Goal: Task Accomplishment & Management: Manage account settings

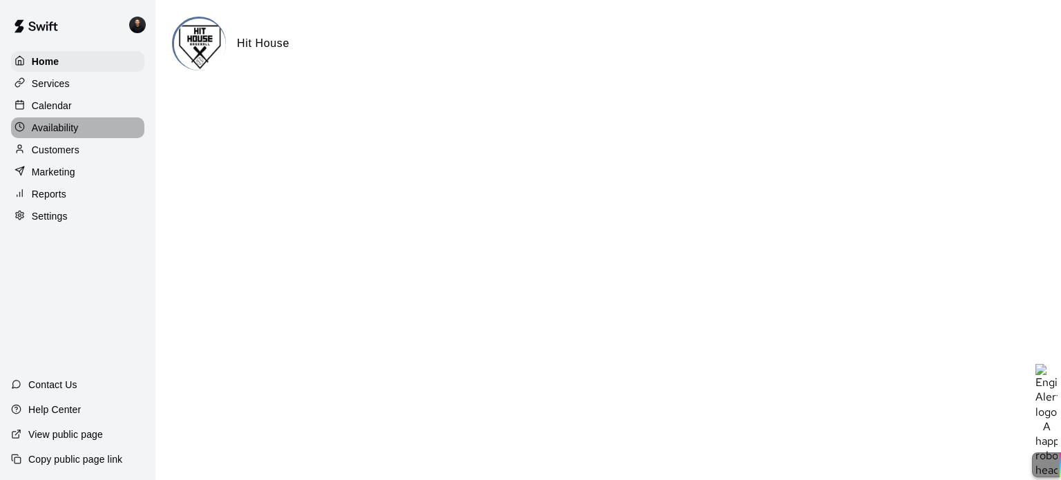
click at [84, 128] on div "Availability" at bounding box center [77, 127] width 133 height 21
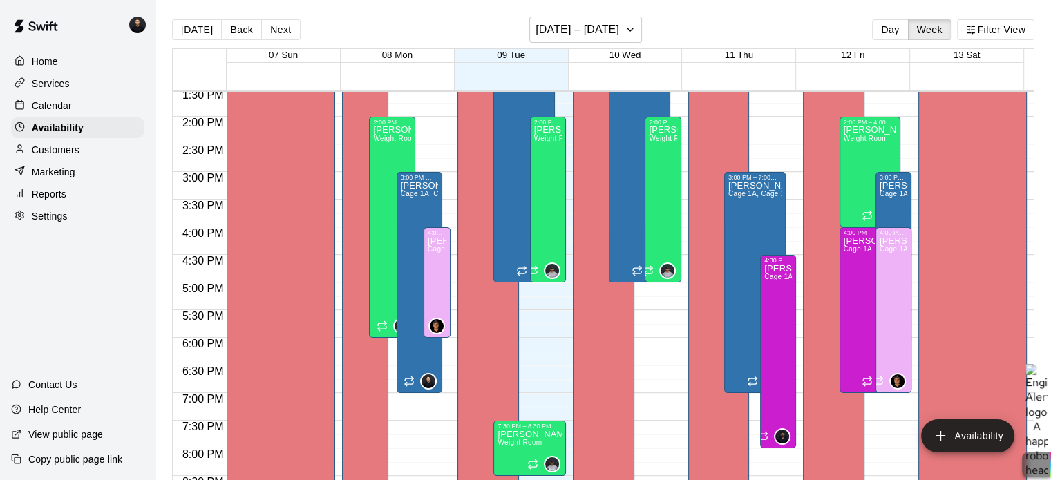
scroll to position [747, 0]
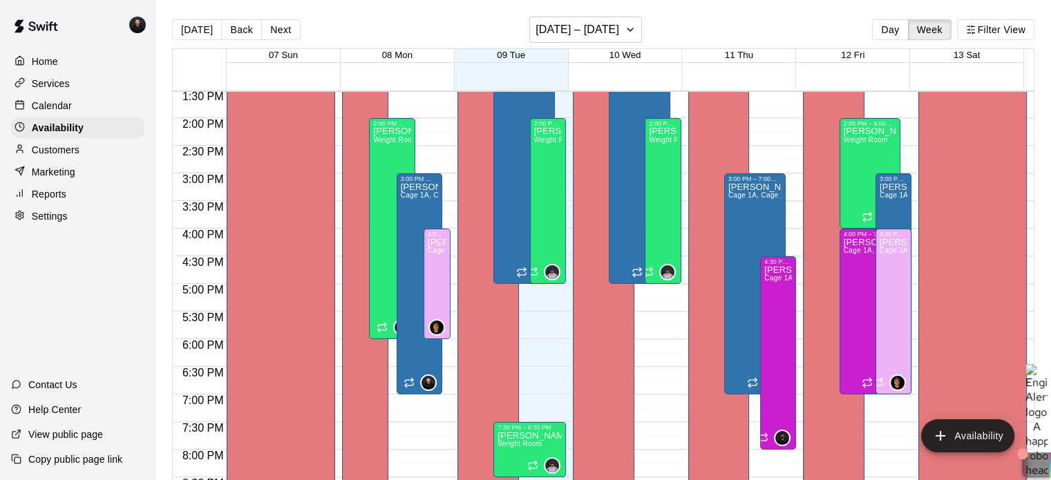
click at [61, 104] on p "Calendar" at bounding box center [52, 106] width 40 height 14
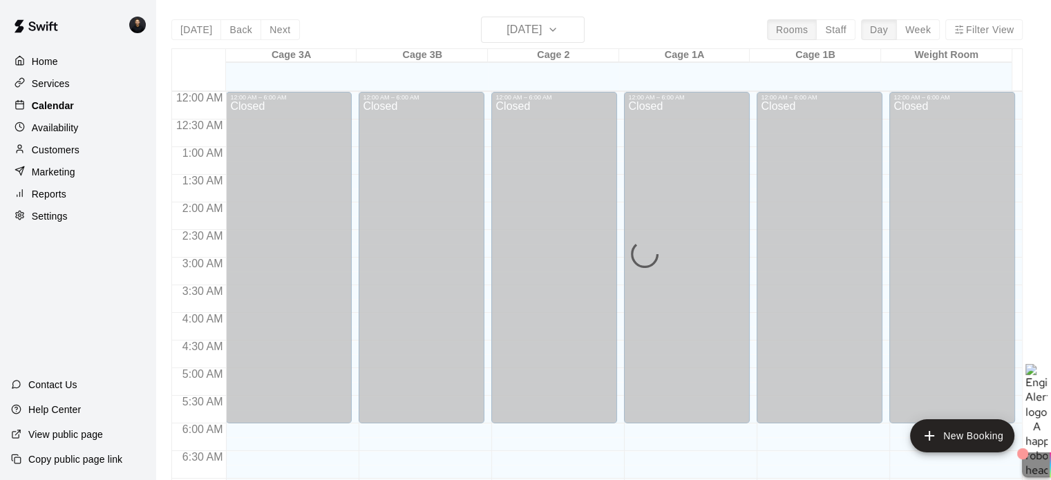
scroll to position [647, 0]
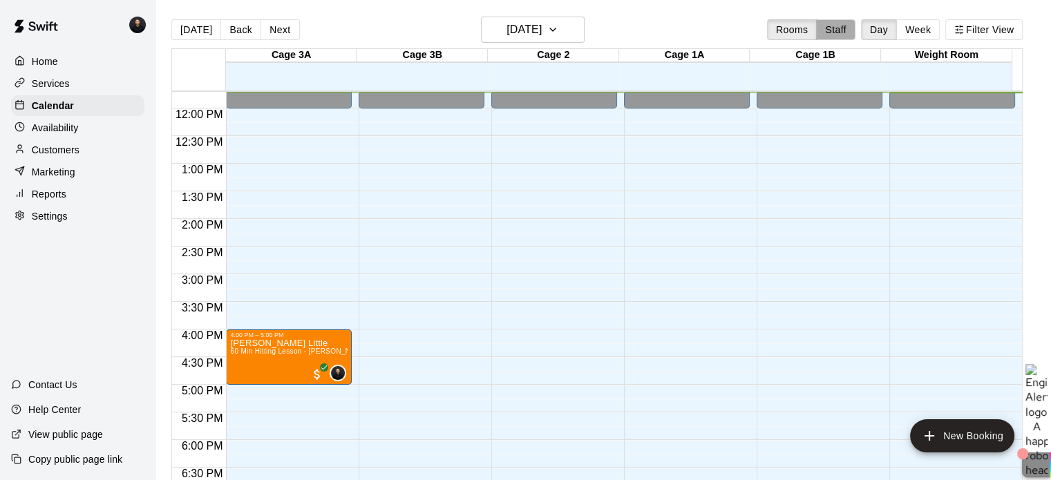
click at [850, 28] on button "Staff" at bounding box center [835, 29] width 39 height 21
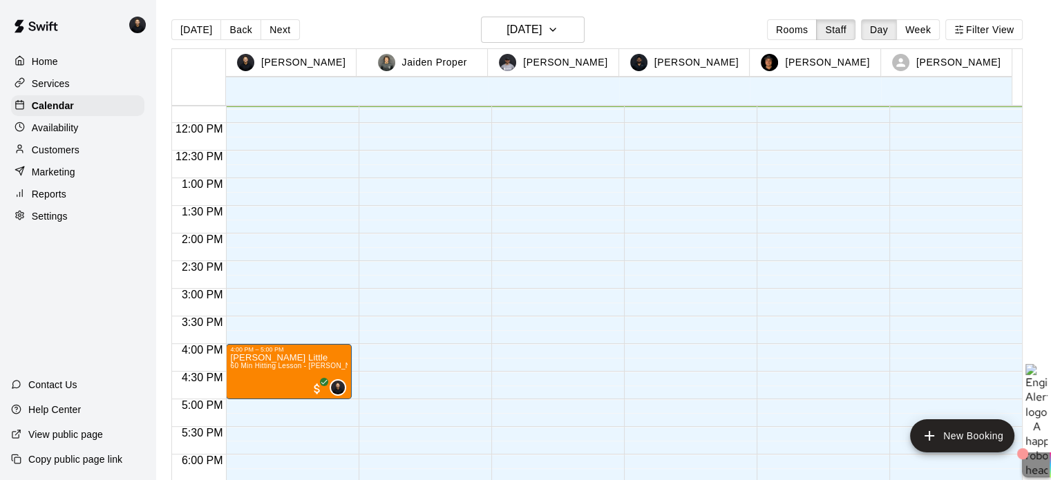
click at [807, 28] on button "Rooms" at bounding box center [792, 29] width 50 height 21
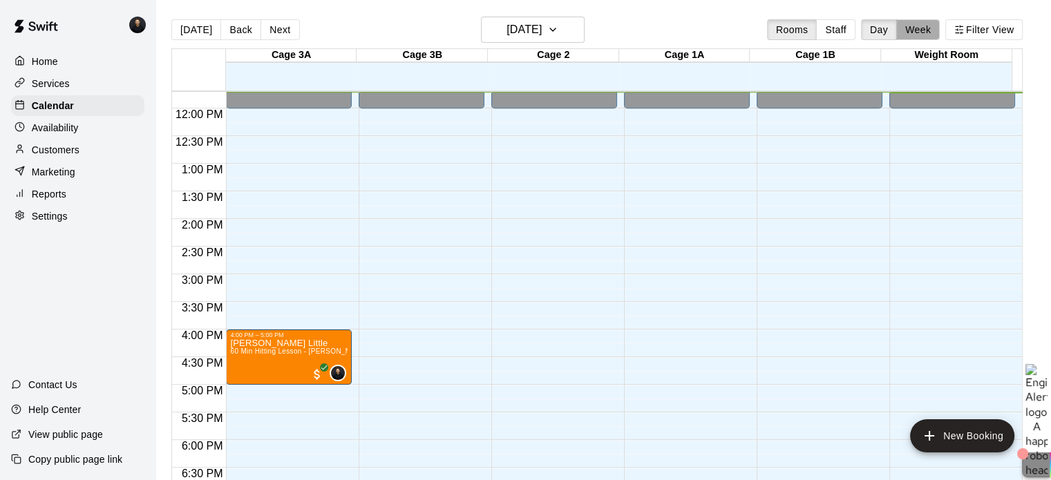
click at [933, 27] on button "Week" at bounding box center [918, 29] width 44 height 21
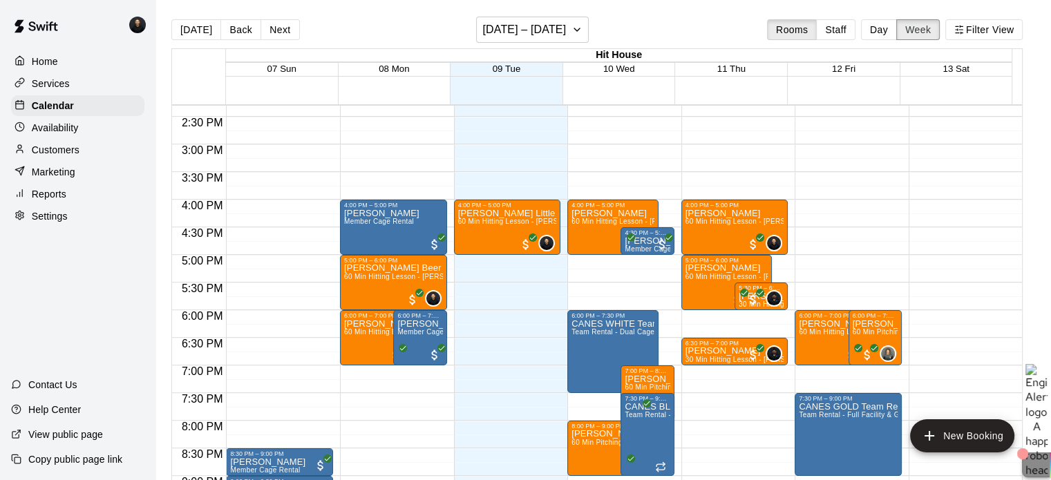
scroll to position [823, 0]
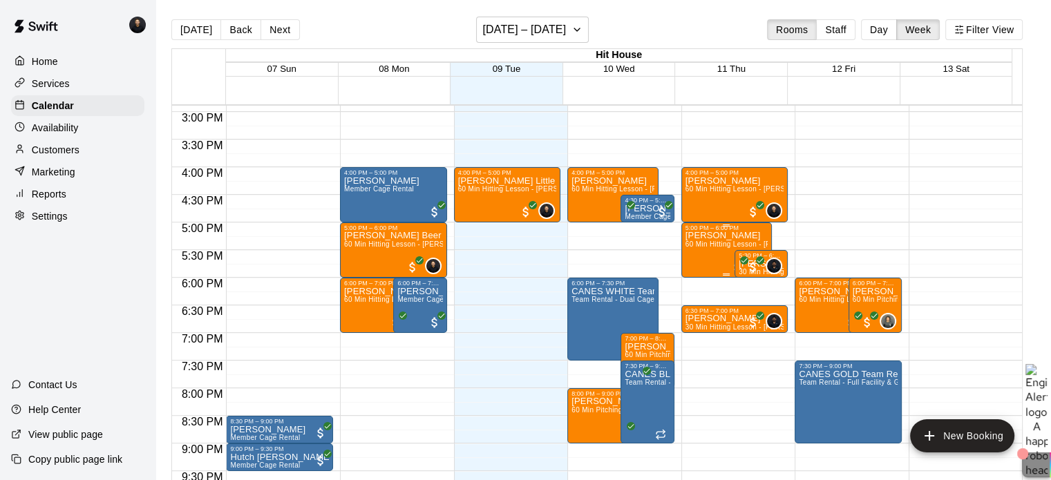
click at [703, 265] on div "[PERSON_NAME] 60 Min Hitting Lesson - [PERSON_NAME]" at bounding box center [726, 471] width 82 height 480
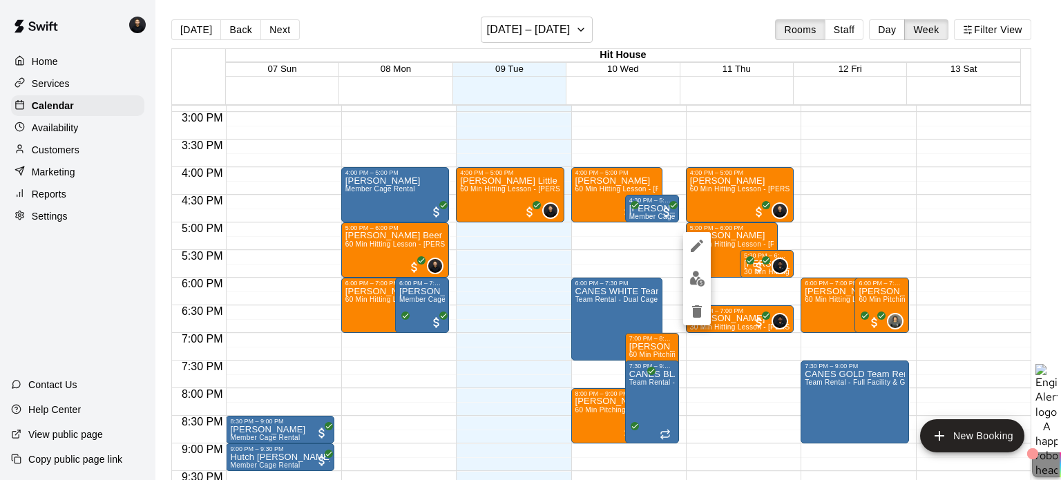
click at [902, 224] on div at bounding box center [530, 240] width 1061 height 480
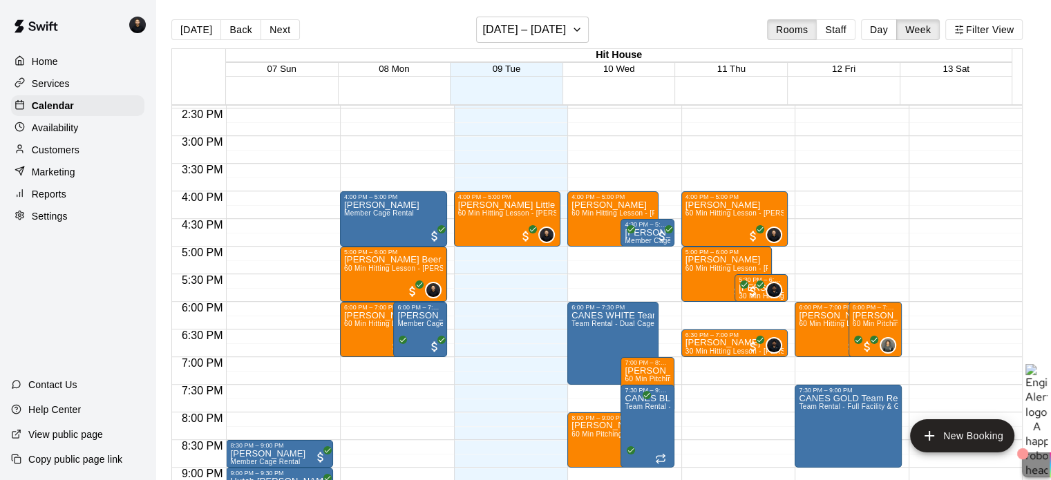
scroll to position [797, 0]
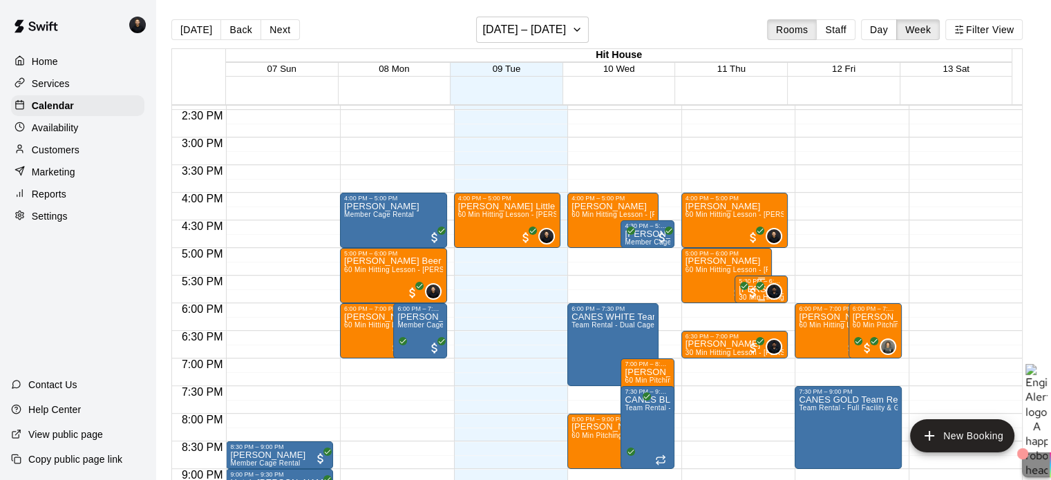
click at [742, 289] on p "[PERSON_NAME]" at bounding box center [760, 289] width 45 height 0
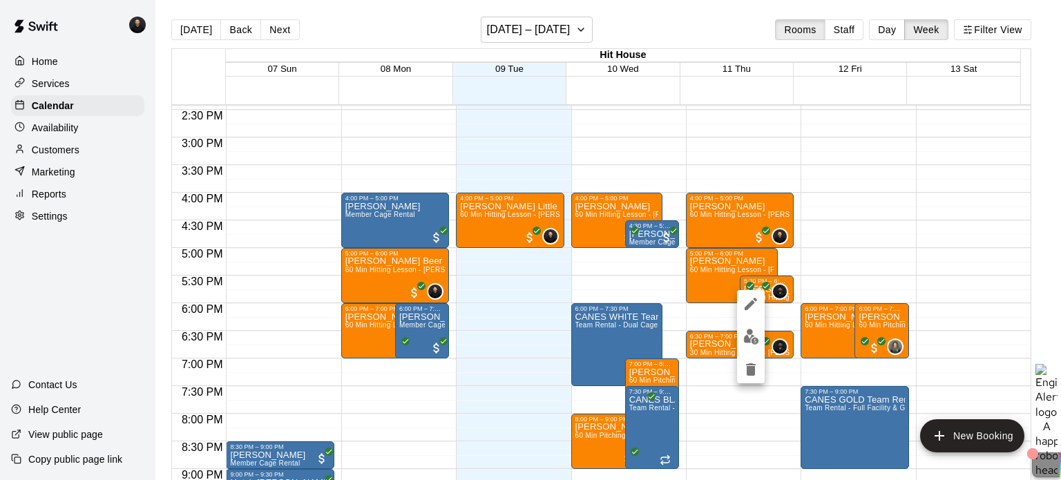
click at [715, 16] on div at bounding box center [530, 240] width 1061 height 480
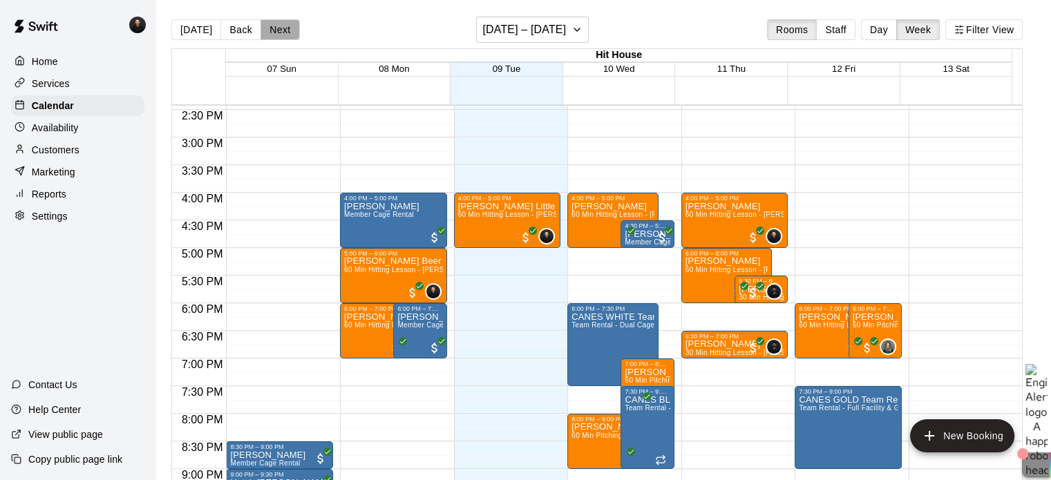
click at [280, 27] on button "Next" at bounding box center [279, 29] width 39 height 21
